Goal: Task Accomplishment & Management: Manage account settings

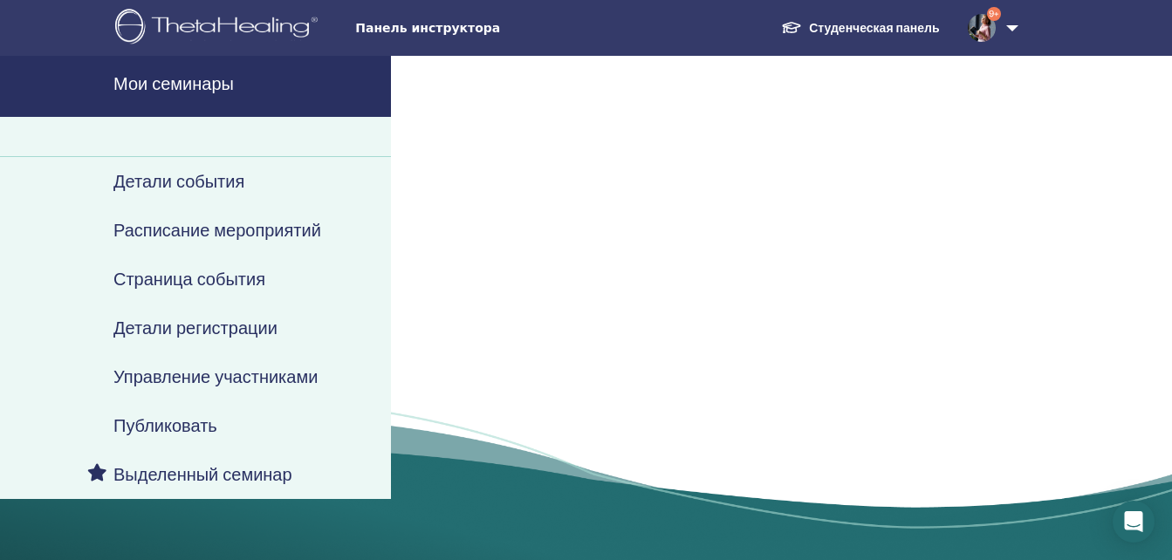
click at [229, 230] on h4 "Расписание мероприятий" at bounding box center [217, 230] width 208 height 21
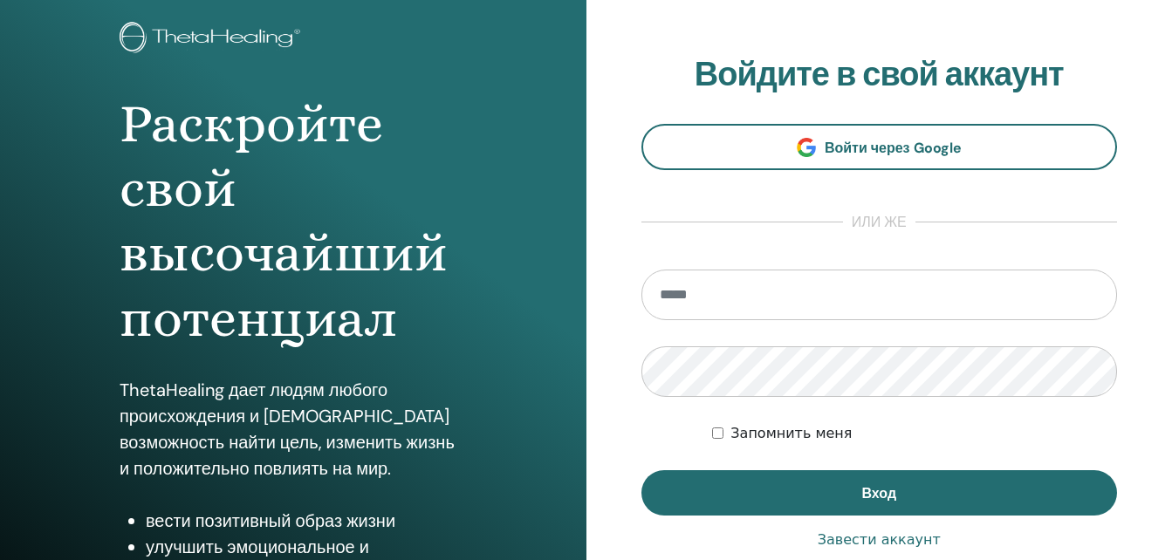
scroll to position [262, 0]
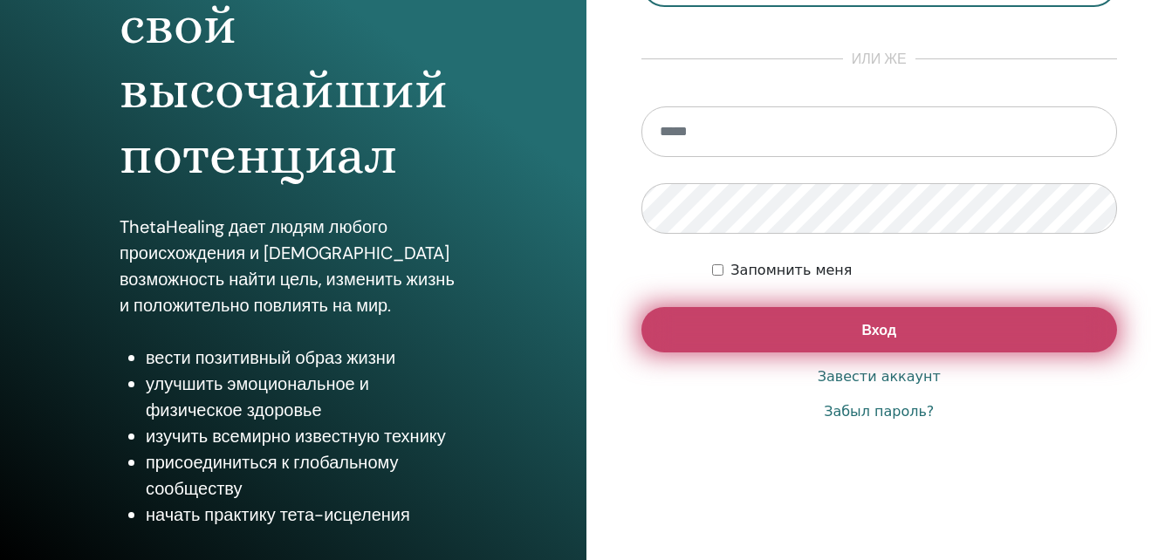
type input "**********"
click at [806, 331] on button "Вход" at bounding box center [879, 329] width 476 height 45
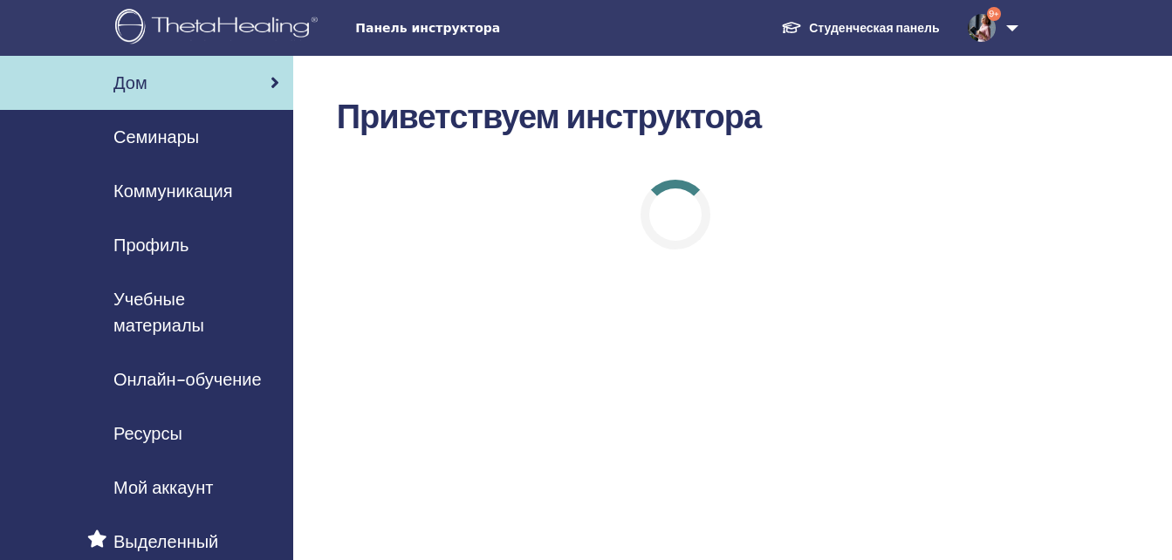
click at [163, 137] on span "Семинары" at bounding box center [156, 137] width 86 height 26
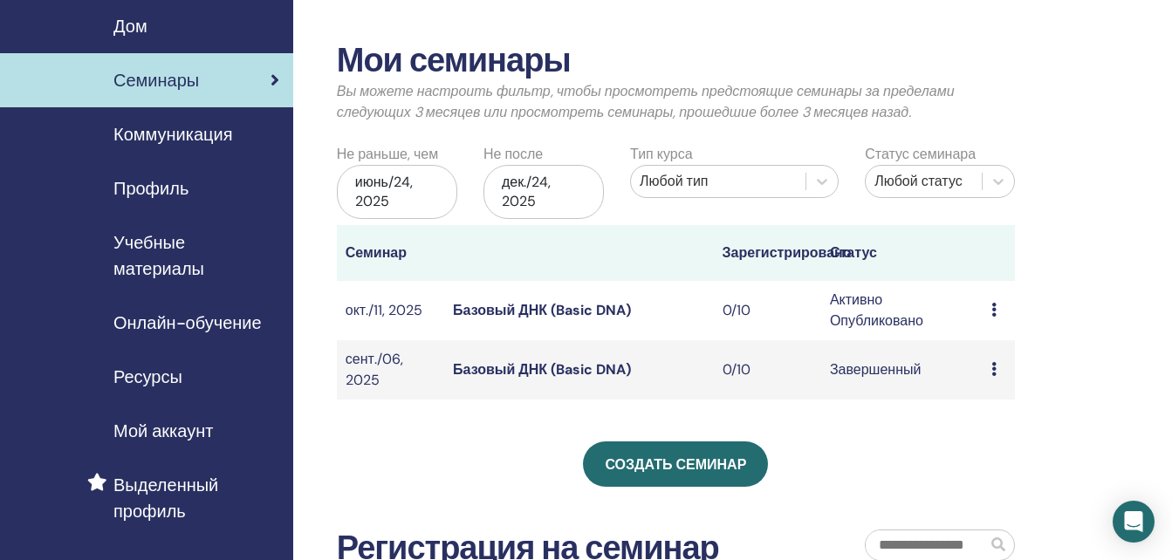
scroll to position [87, 0]
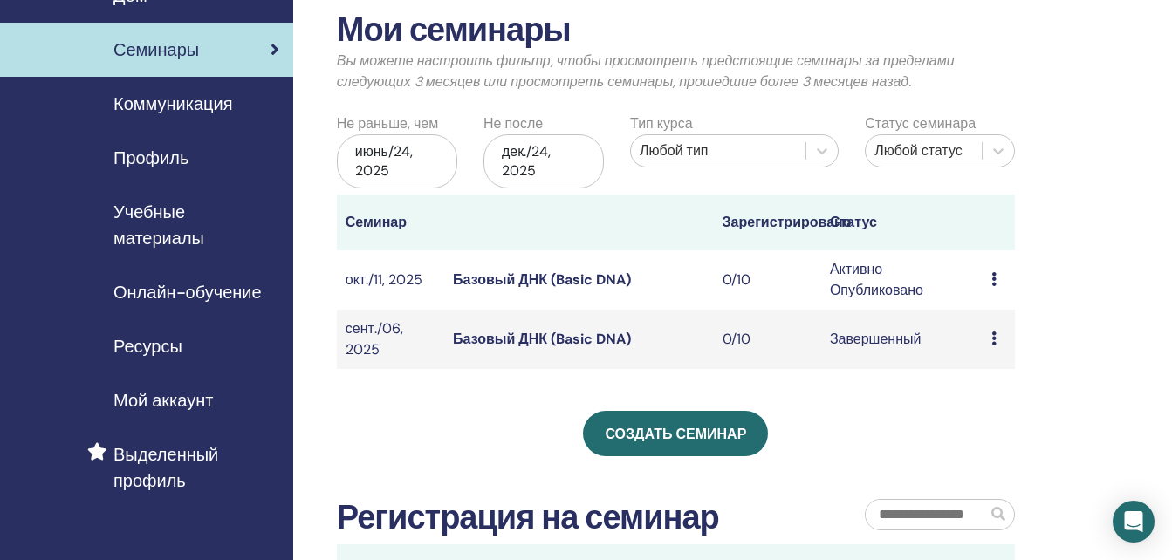
click at [995, 279] on icon at bounding box center [993, 279] width 5 height 14
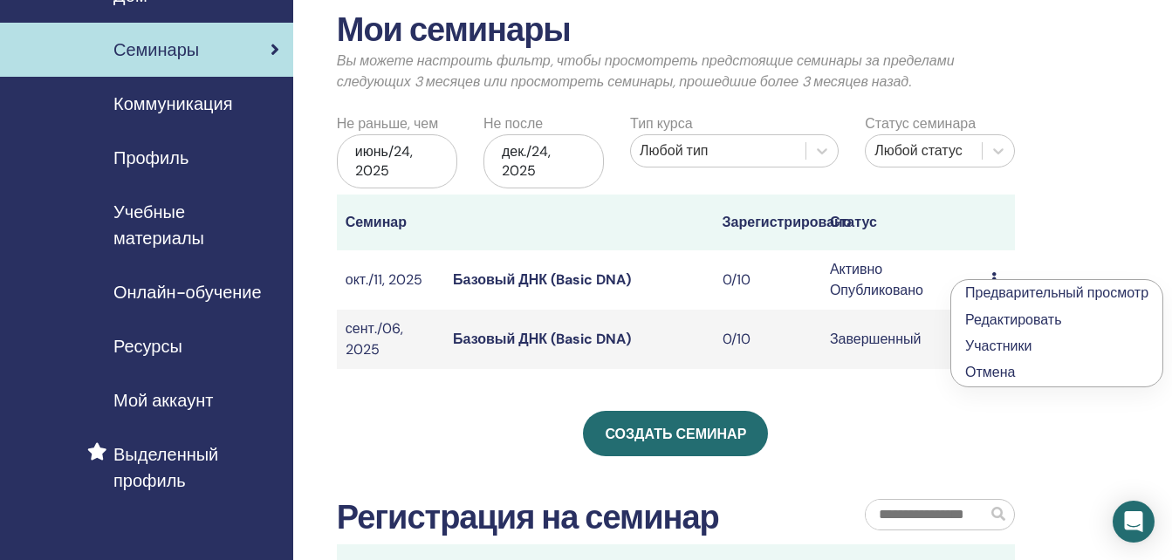
click at [1020, 323] on link "Редактировать" at bounding box center [1013, 320] width 97 height 18
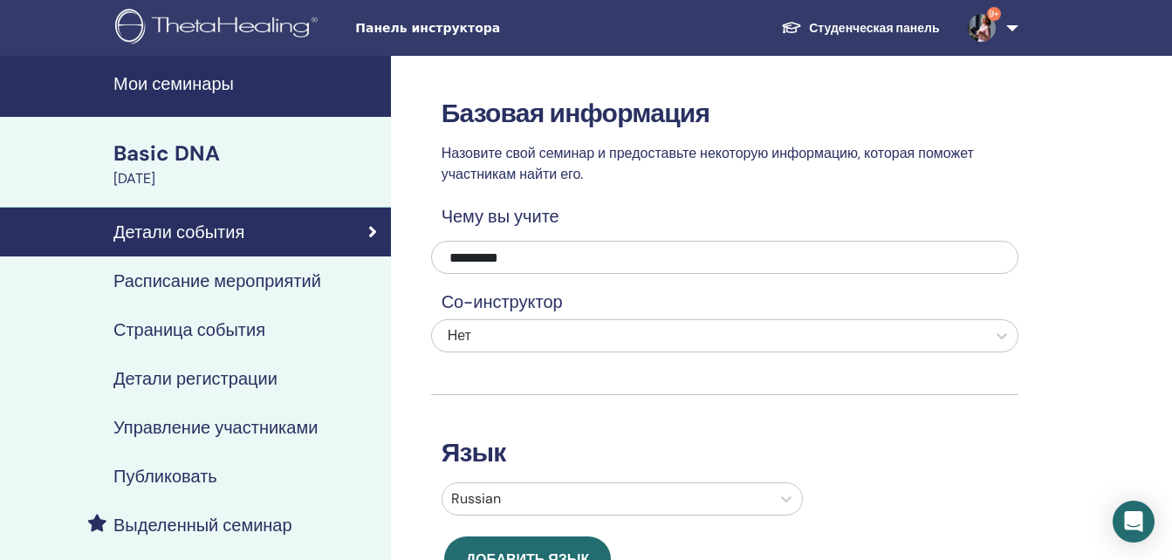
click at [287, 278] on h4 "Расписание мероприятий" at bounding box center [217, 281] width 208 height 21
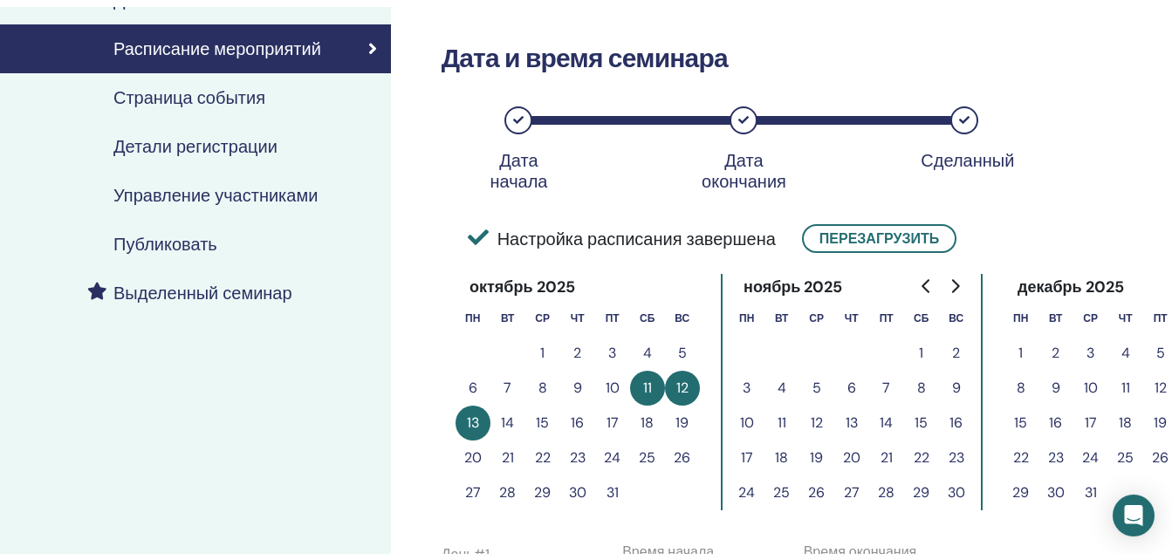
scroll to position [175, 0]
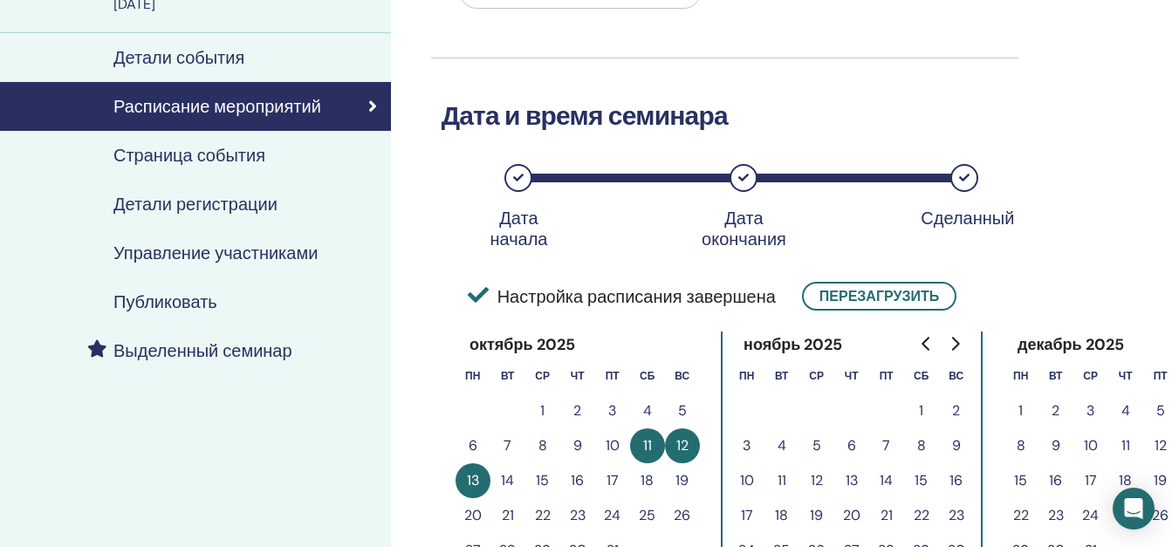
click at [184, 161] on h4 "Страница события" at bounding box center [189, 155] width 152 height 21
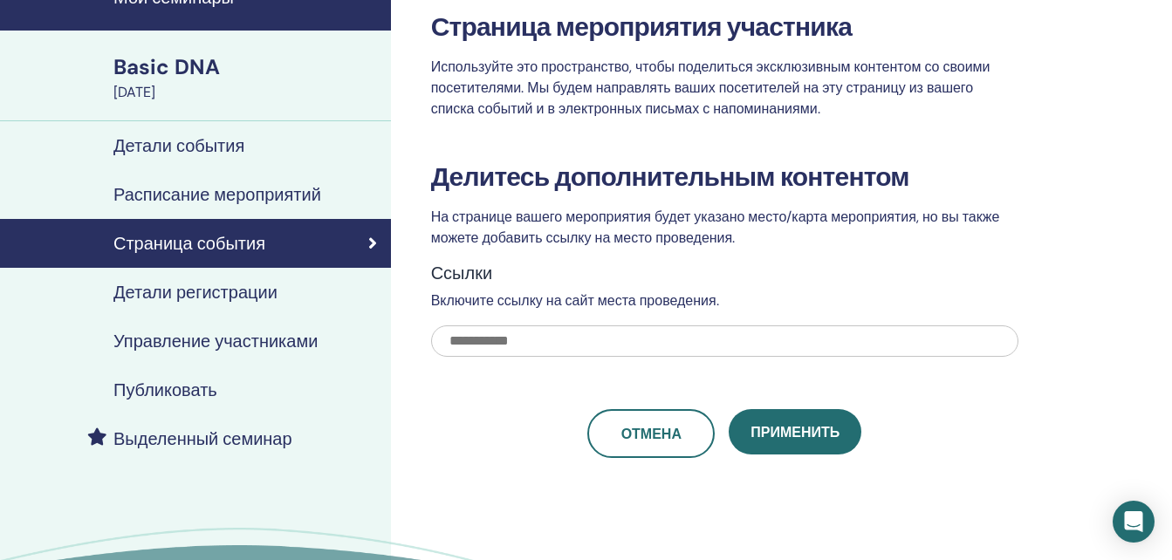
scroll to position [87, 0]
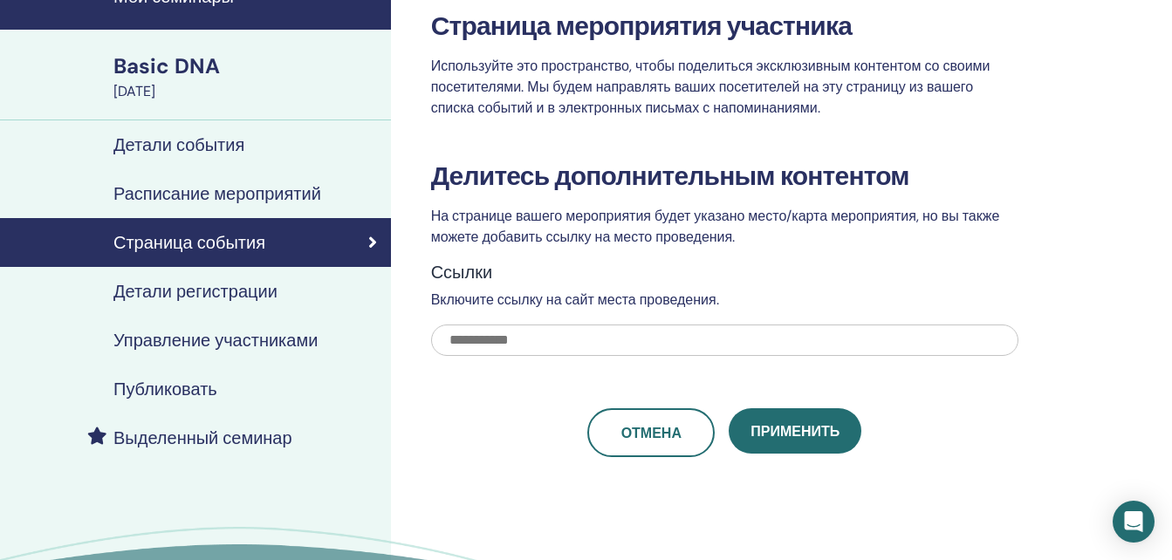
click at [233, 286] on h4 "Детали регистрации" at bounding box center [195, 291] width 164 height 21
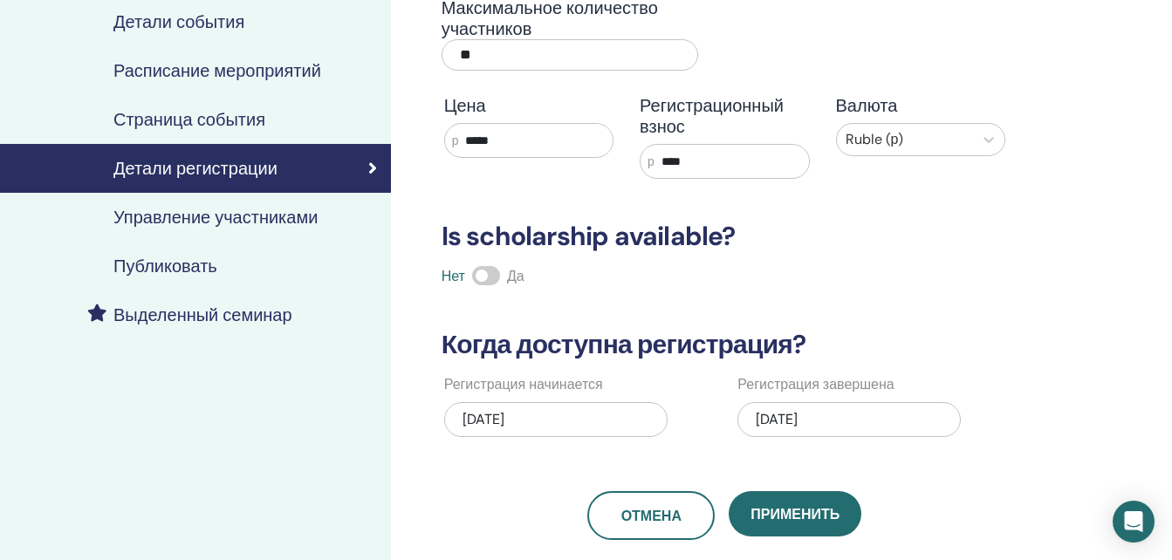
scroll to position [436, 0]
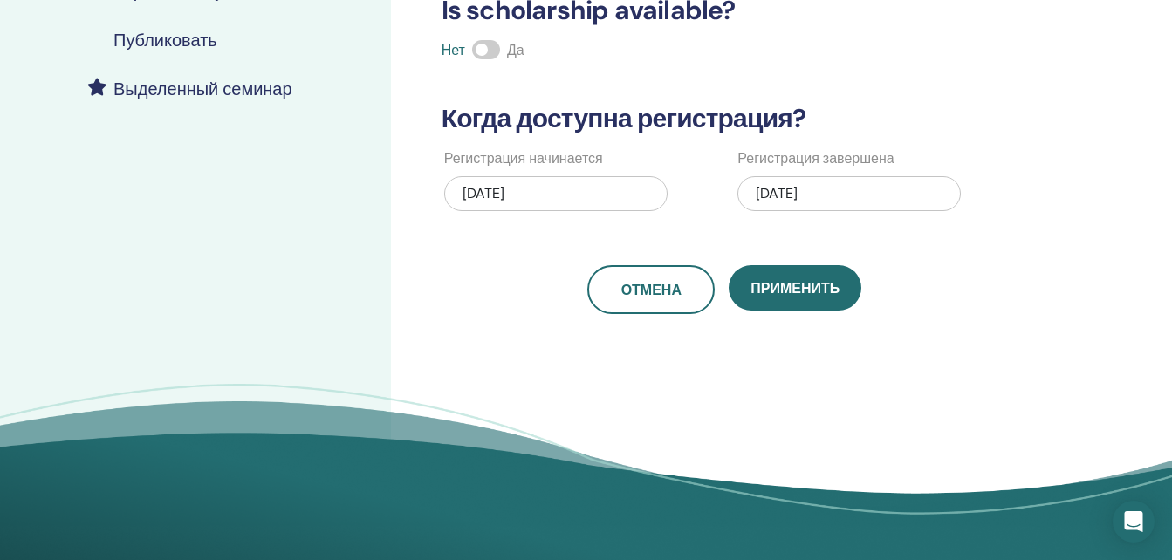
click at [562, 189] on div "08/14/2025" at bounding box center [555, 193] width 223 height 35
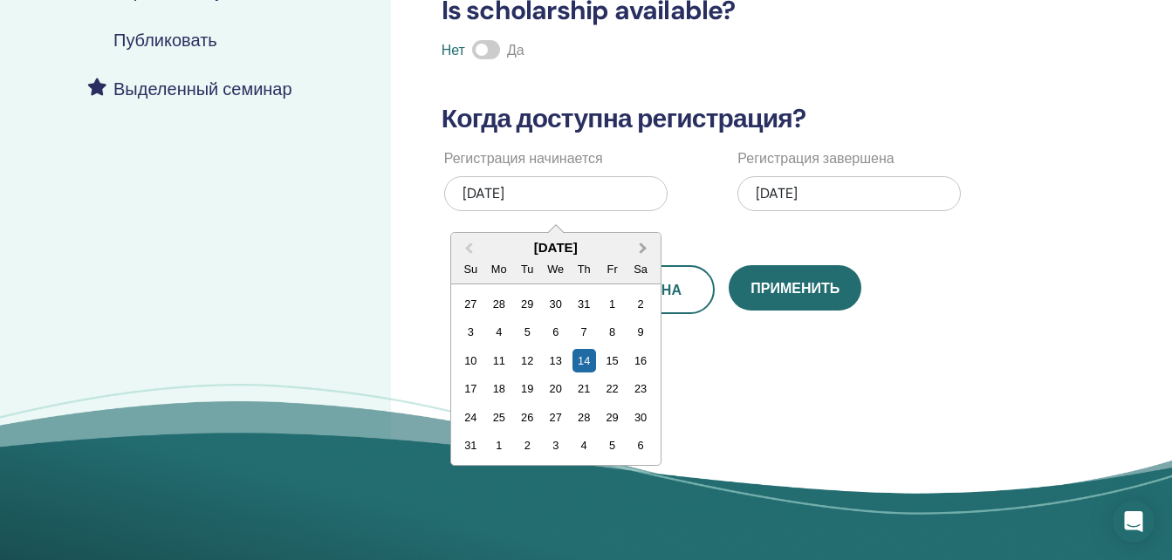
click at [643, 246] on span "Next Month" at bounding box center [643, 248] width 0 height 18
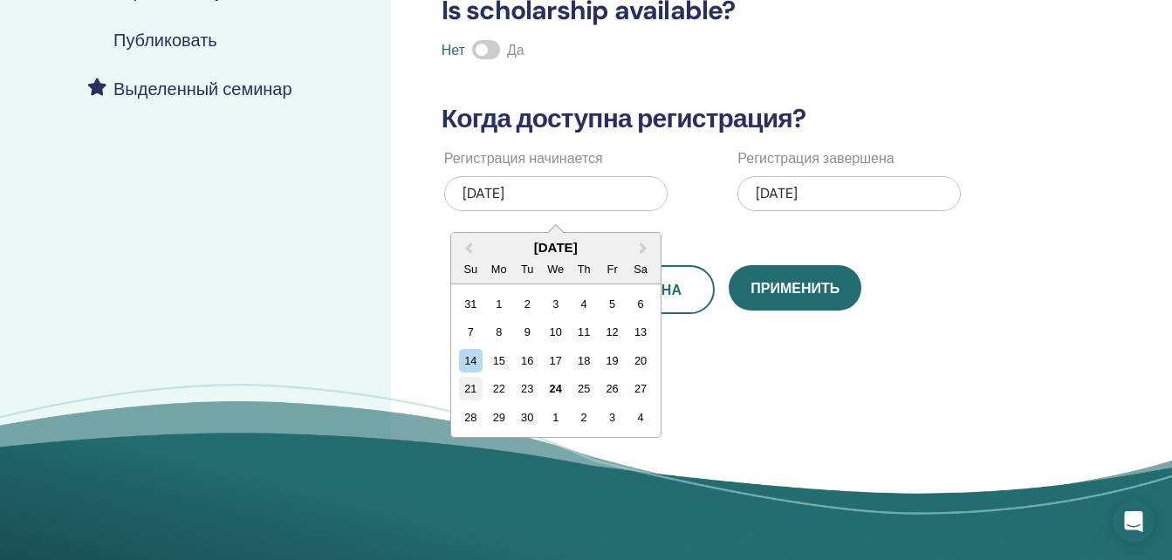
click at [469, 389] on div "21" at bounding box center [471, 389] width 24 height 24
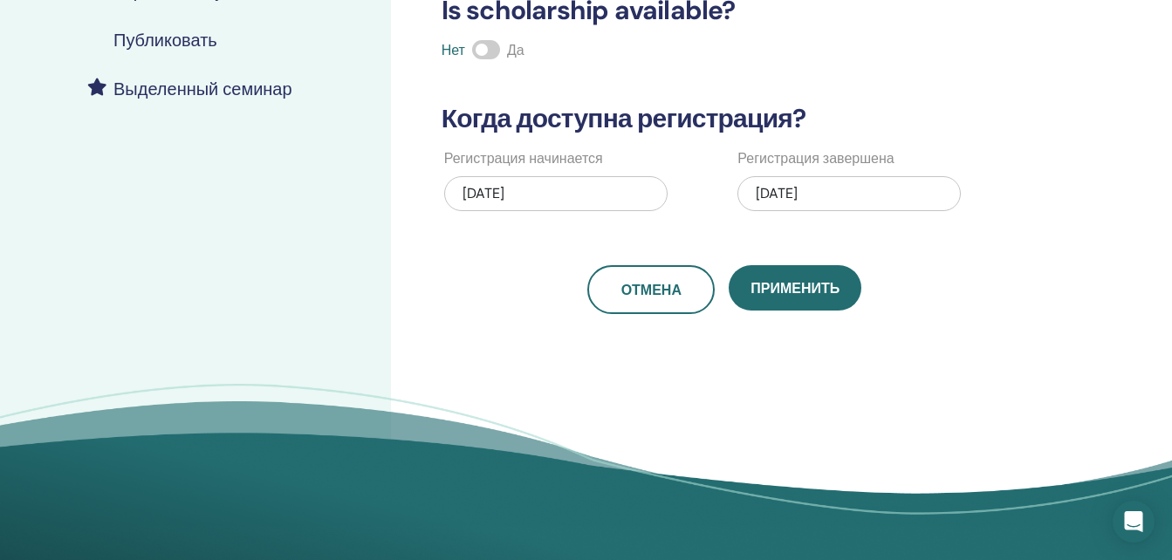
click at [852, 194] on div "09/22/2025" at bounding box center [848, 193] width 223 height 35
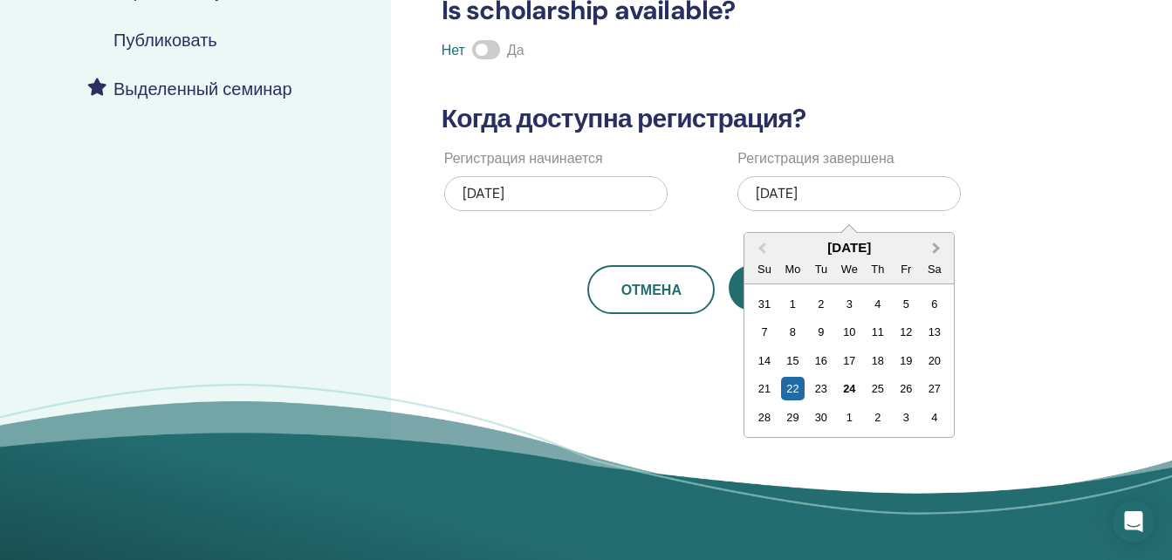
click at [936, 250] on span "Next Month" at bounding box center [936, 248] width 0 height 18
click at [766, 362] on div "12" at bounding box center [764, 361] width 24 height 24
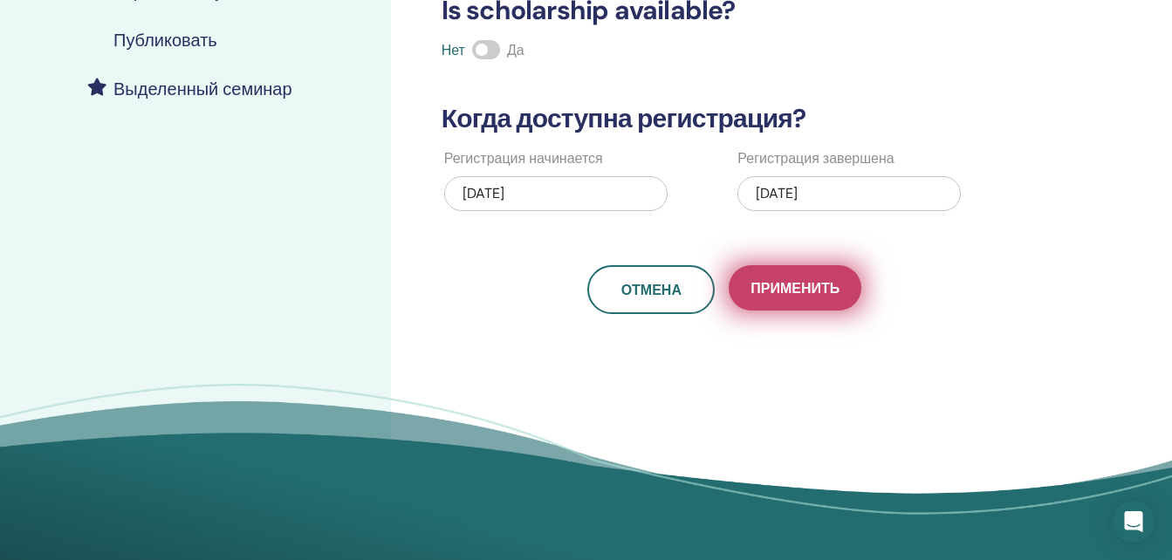
click at [807, 287] on span "Применить" at bounding box center [795, 288] width 89 height 18
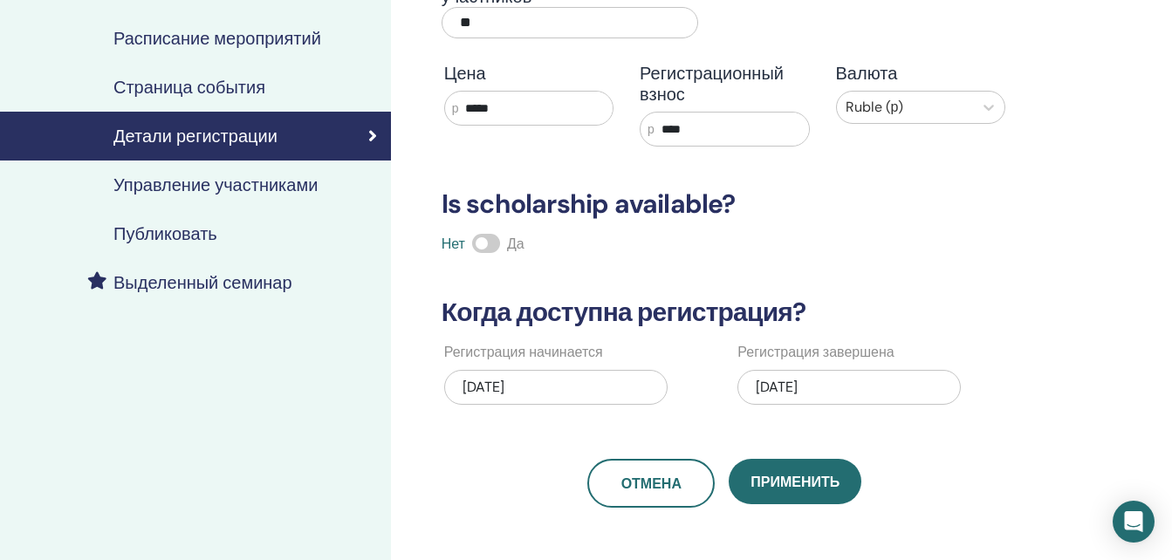
scroll to position [175, 0]
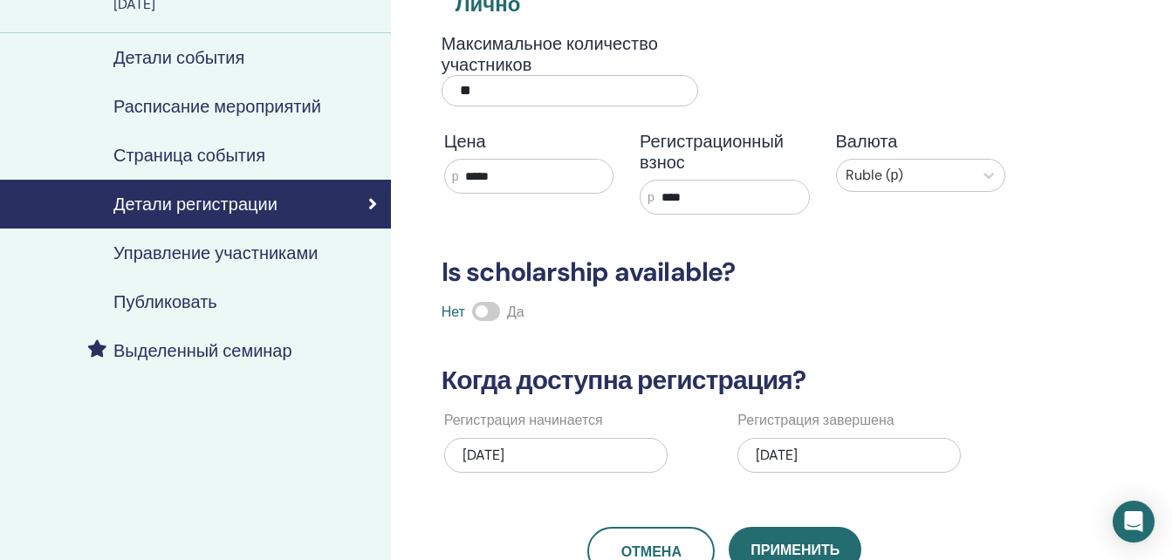
click at [194, 251] on h4 "Управление участниками" at bounding box center [215, 253] width 204 height 21
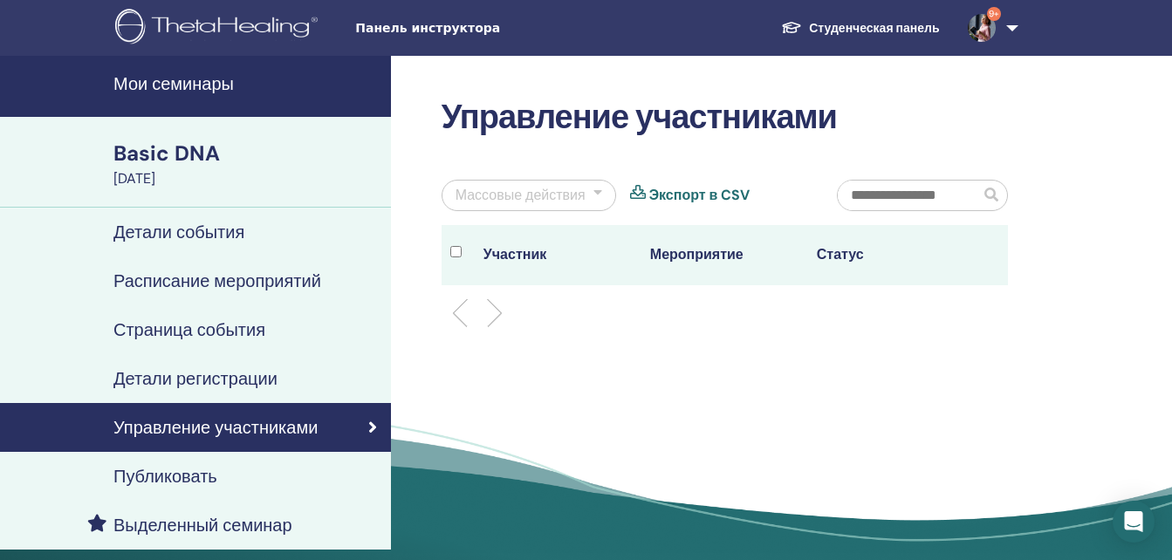
click at [202, 473] on h4 "Публиковать" at bounding box center [165, 476] width 104 height 21
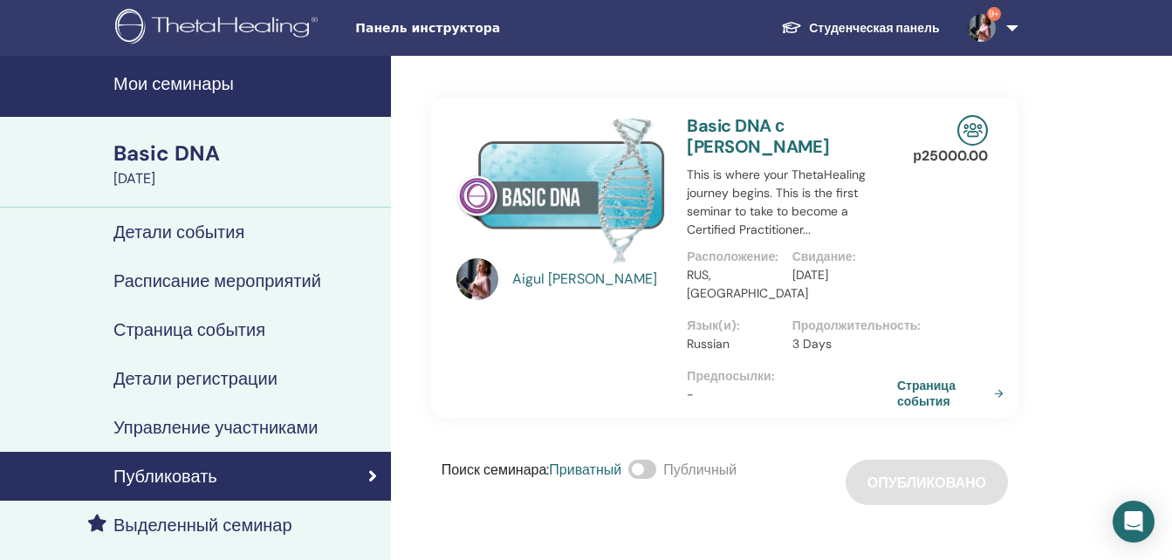
click at [184, 168] on div "October 11, 2025" at bounding box center [246, 178] width 267 height 21
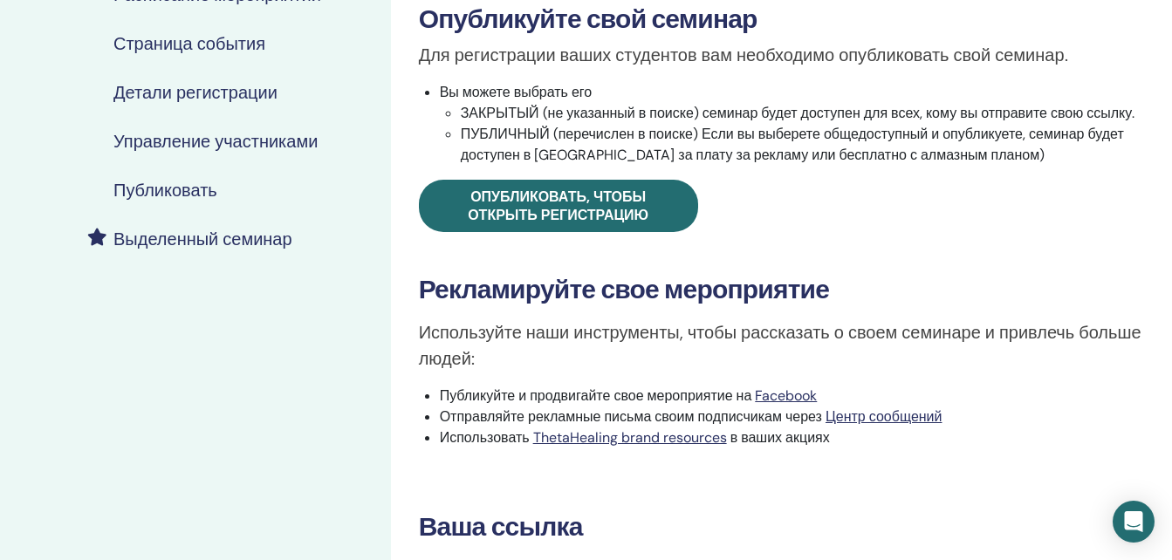
scroll to position [262, 0]
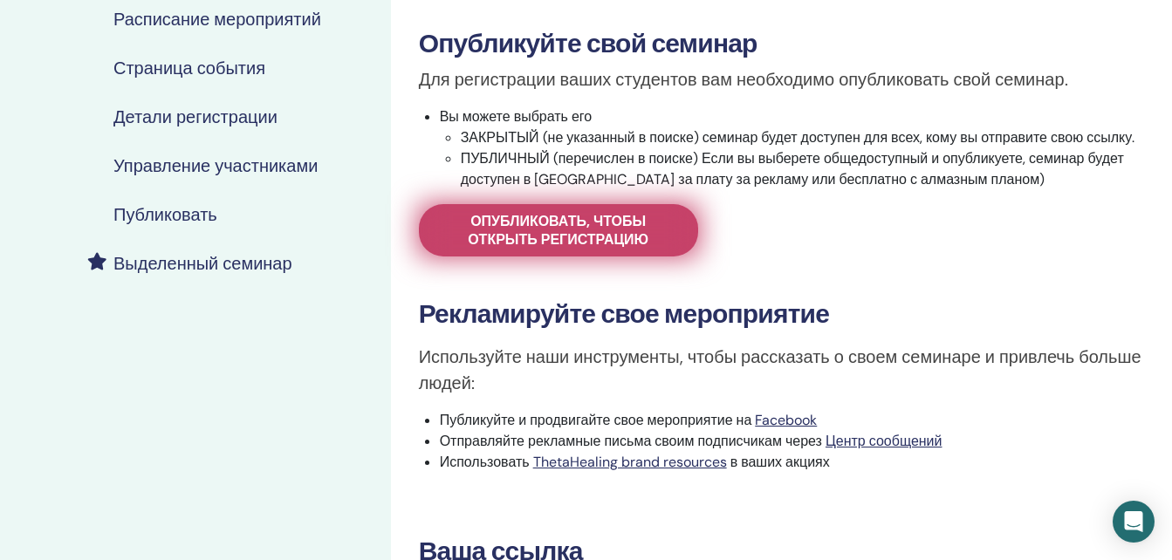
click at [591, 227] on span "Опубликовать, чтобы открыть регистрацию" at bounding box center [559, 230] width 236 height 37
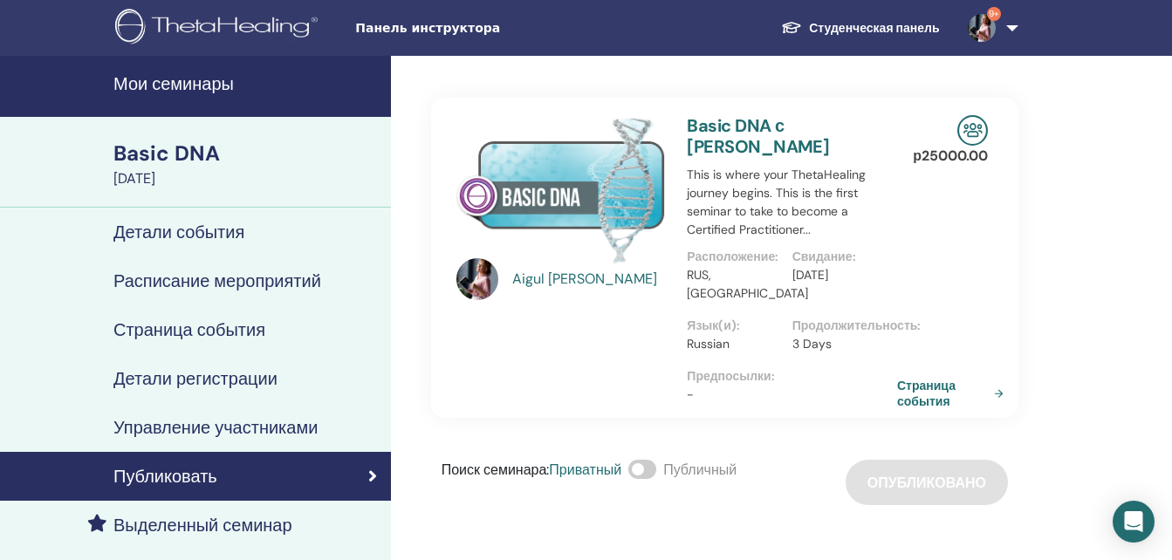
click at [197, 232] on h4 "Детали события" at bounding box center [178, 232] width 131 height 21
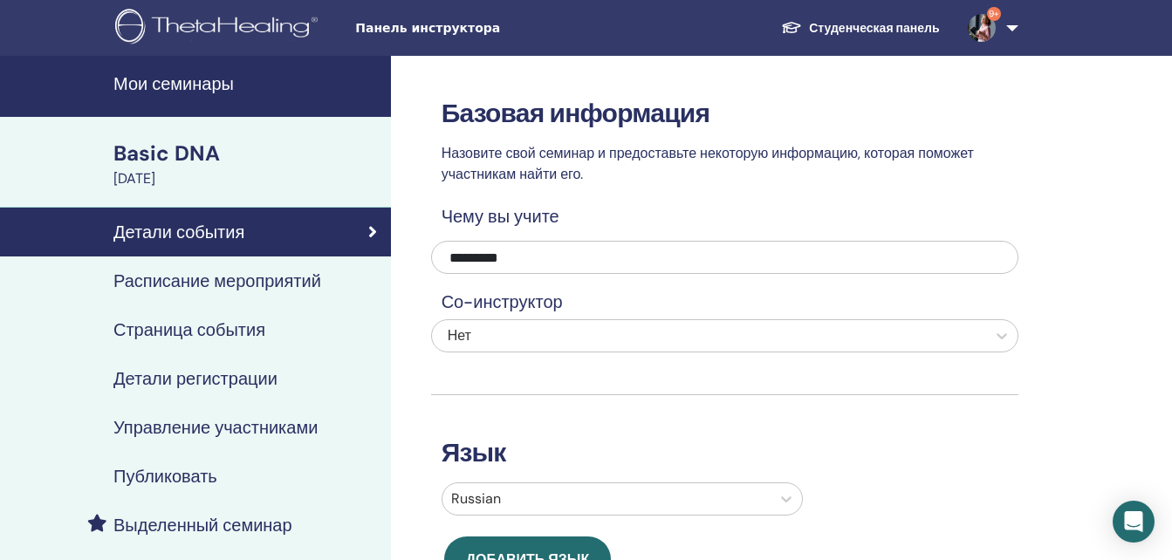
click at [224, 341] on link "Страница события" at bounding box center [195, 329] width 391 height 49
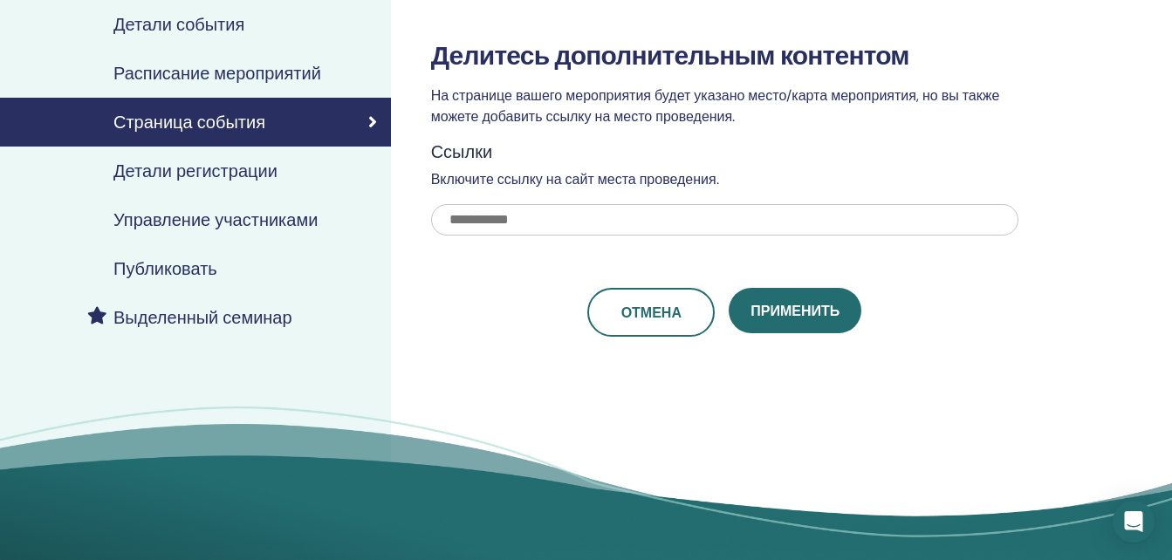
scroll to position [195, 0]
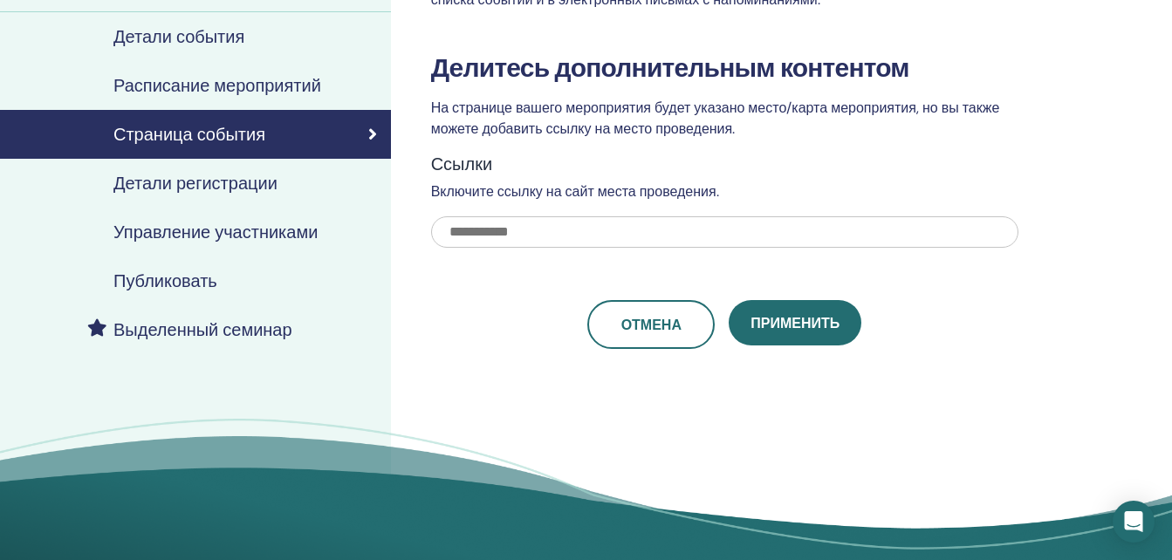
click at [189, 187] on h4 "Детали регистрации" at bounding box center [195, 183] width 164 height 21
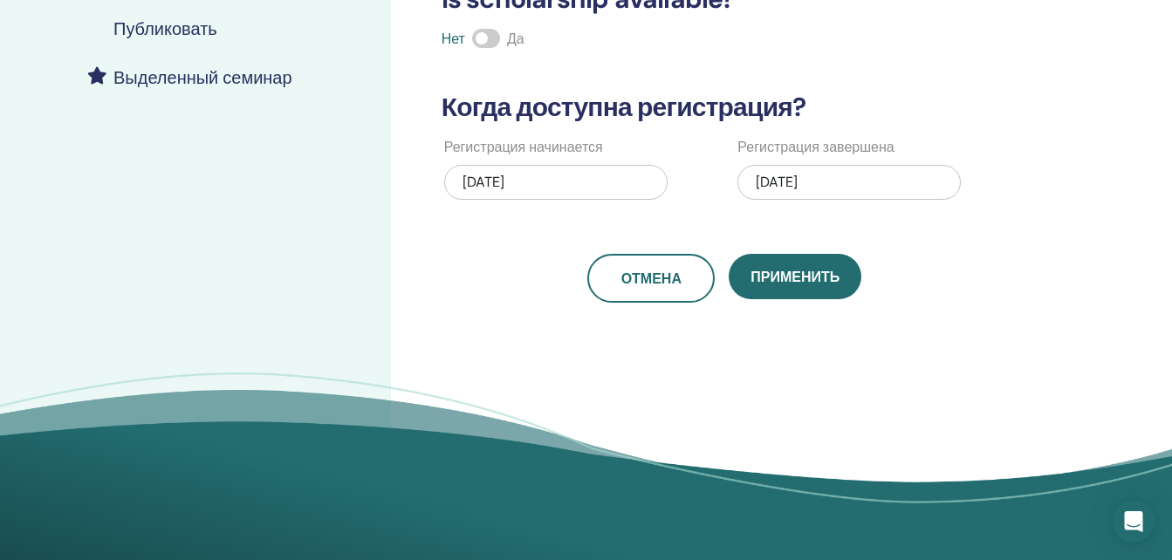
scroll to position [457, 0]
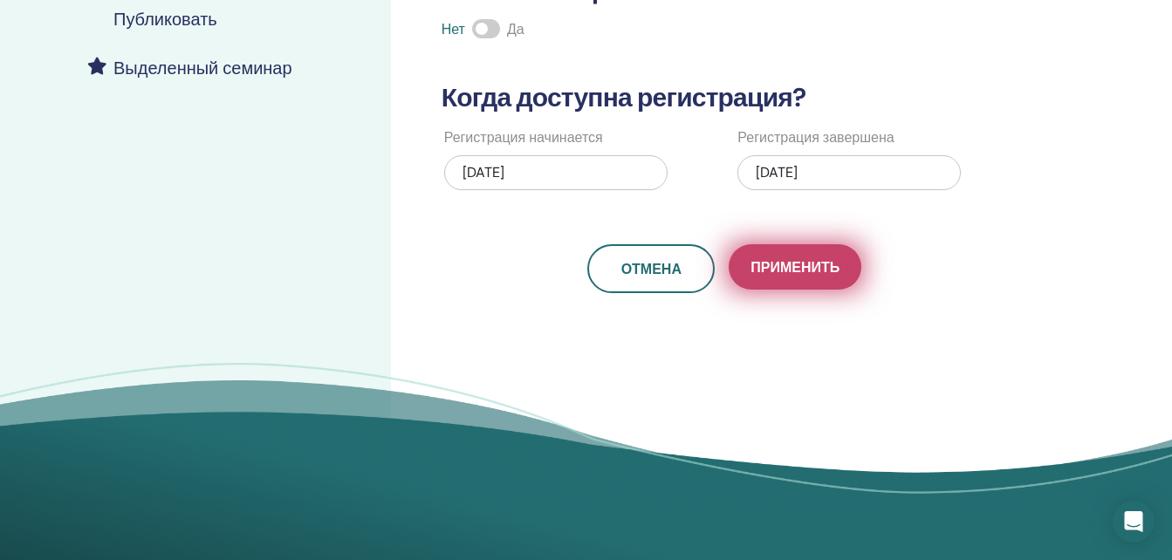
click at [806, 258] on span "Применить" at bounding box center [795, 267] width 89 height 18
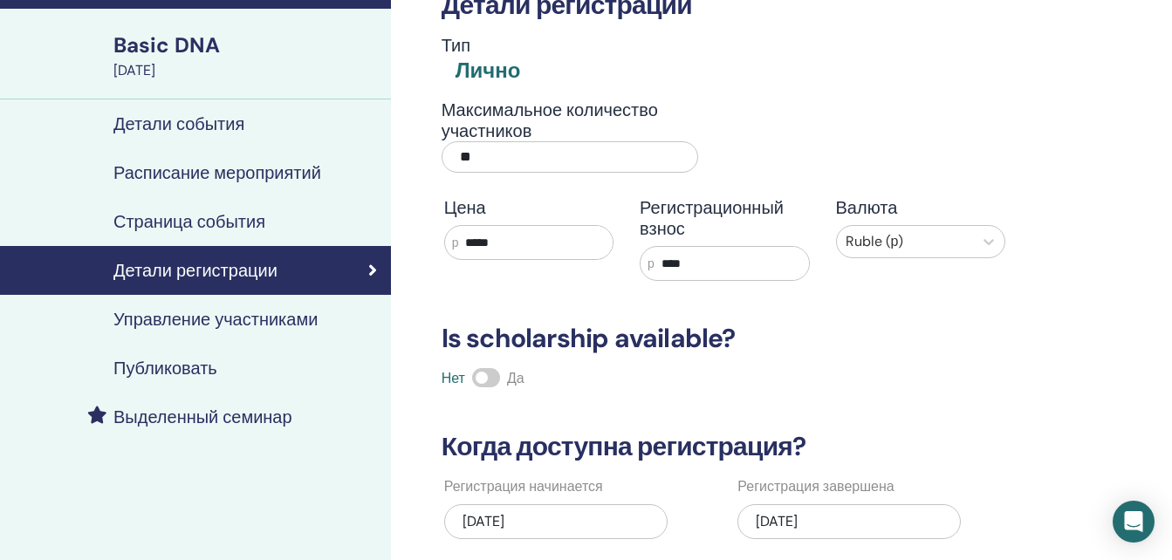
scroll to position [0, 0]
